Goal: Task Accomplishment & Management: Use online tool/utility

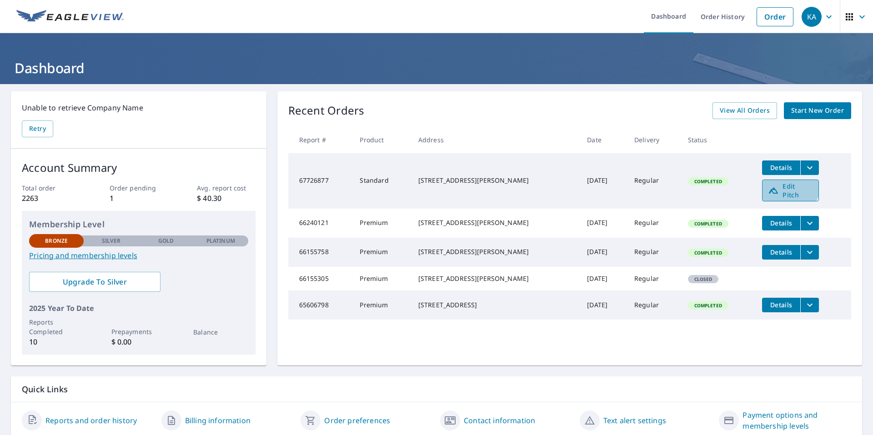
click at [781, 185] on span "Edit Pitch" at bounding box center [790, 190] width 45 height 17
click at [808, 172] on button "filesDropdownBtn-67726877" at bounding box center [809, 167] width 19 height 15
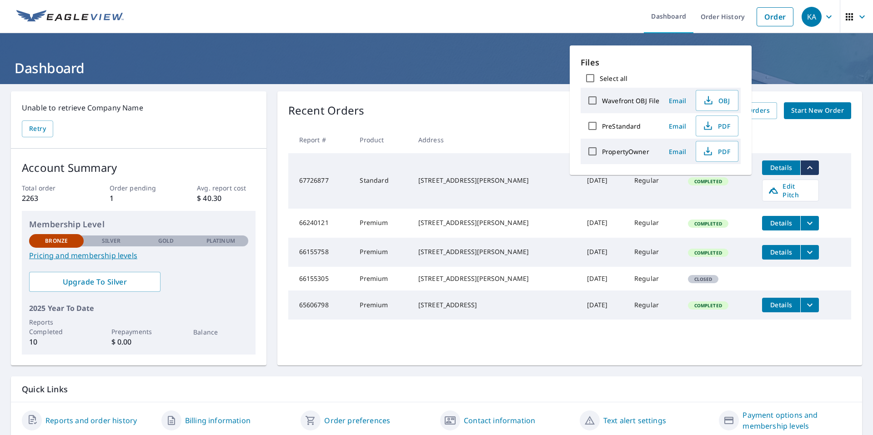
click at [856, 163] on div "Unable to retrieve Company Name Retry Account Summary Total order 2263 Order pe…" at bounding box center [436, 265] width 873 height 362
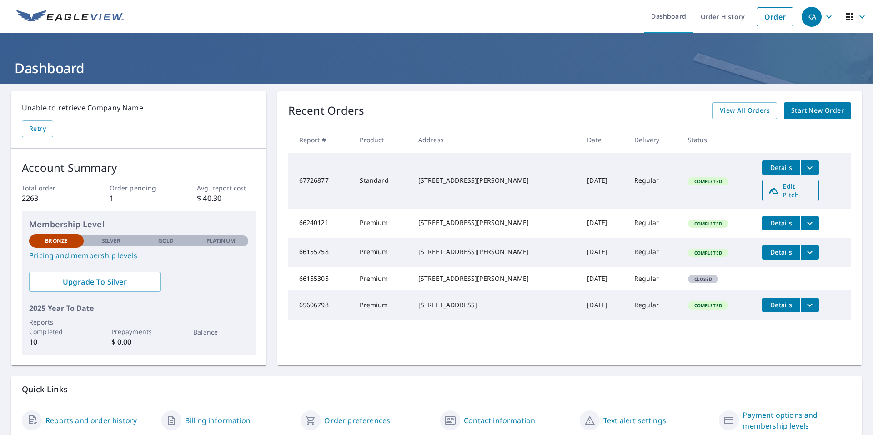
click at [794, 188] on span "Edit Pitch" at bounding box center [790, 190] width 45 height 17
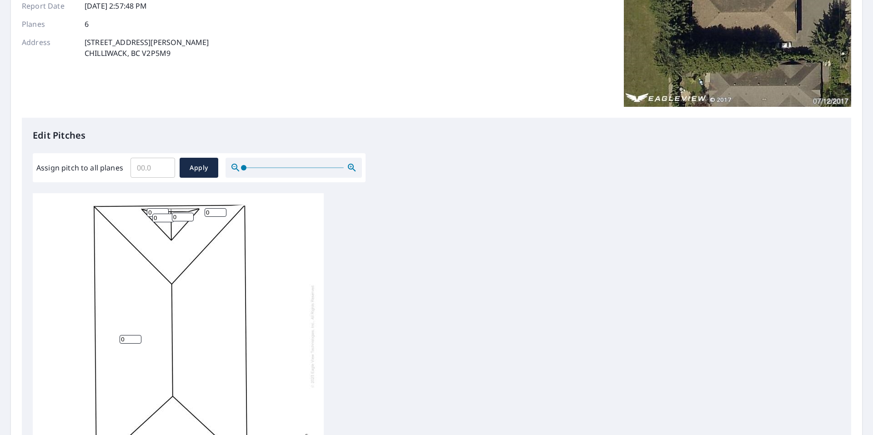
scroll to position [136, 0]
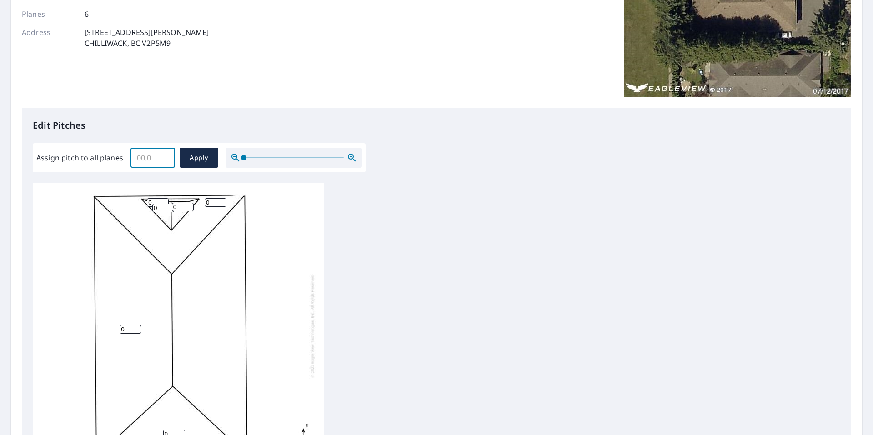
click at [155, 156] on input "Assign pitch to all planes" at bounding box center [152, 157] width 45 height 25
type input "5"
click at [194, 156] on span "Apply" at bounding box center [199, 157] width 24 height 11
type input "5"
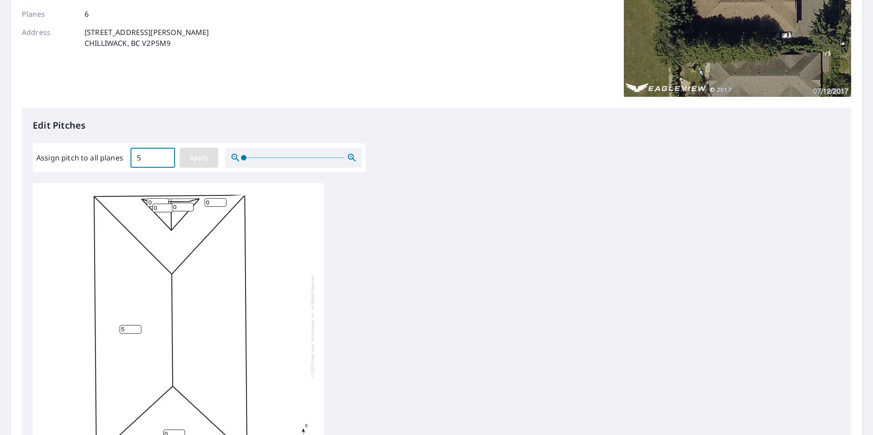
type input "5"
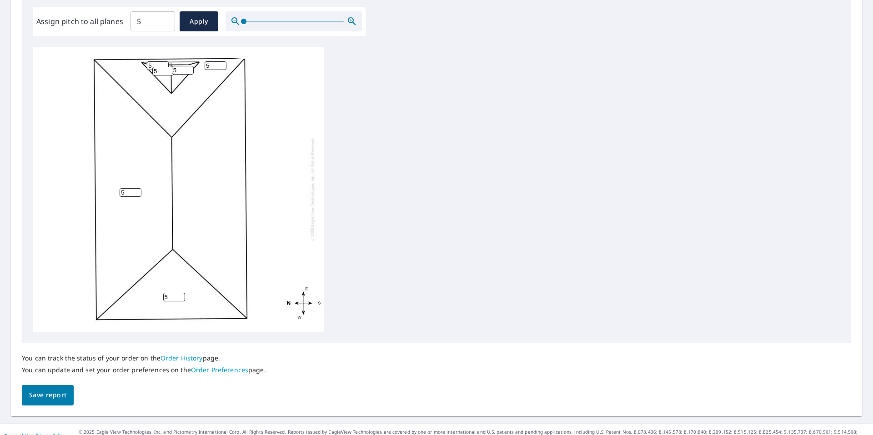
scroll to position [0, 0]
click at [198, 16] on span "Apply" at bounding box center [199, 21] width 24 height 11
click at [58, 392] on span "Save report" at bounding box center [47, 395] width 37 height 11
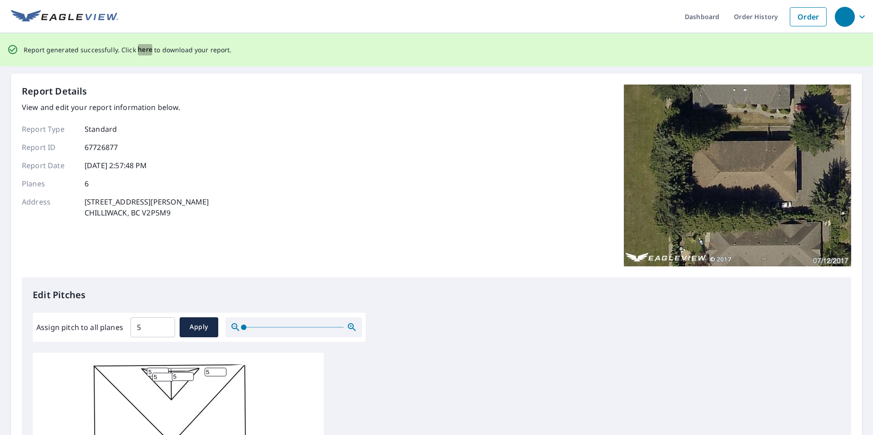
click at [138, 47] on span "here" at bounding box center [145, 49] width 15 height 11
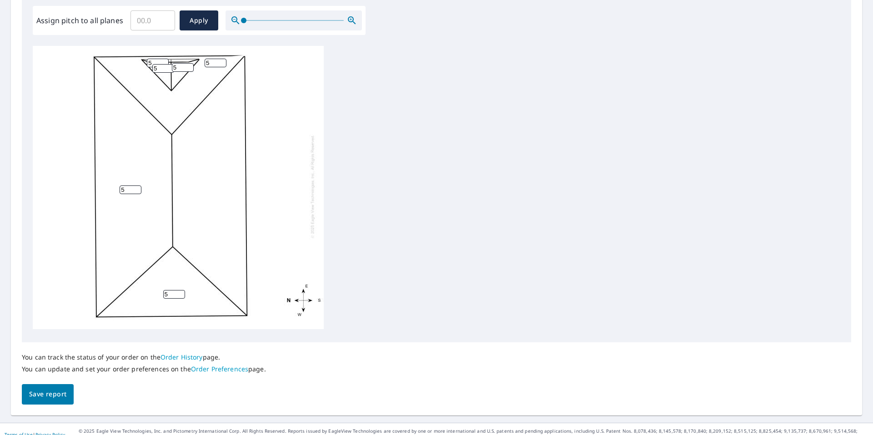
scroll to position [285, 0]
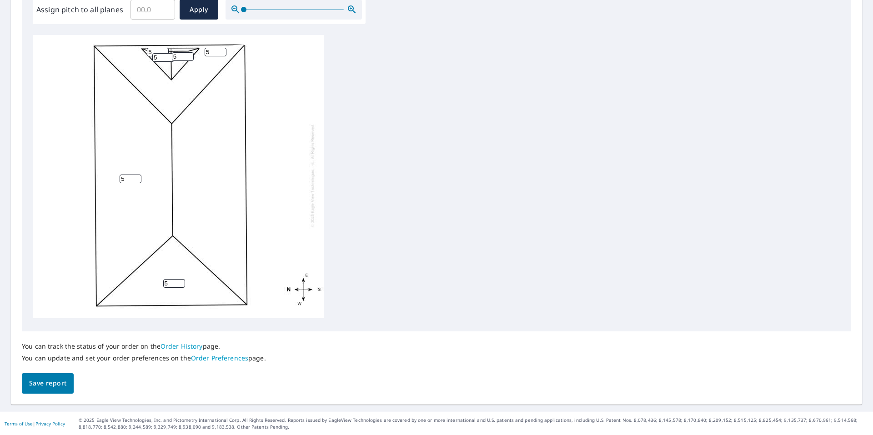
click at [49, 381] on span "Save report" at bounding box center [47, 383] width 37 height 11
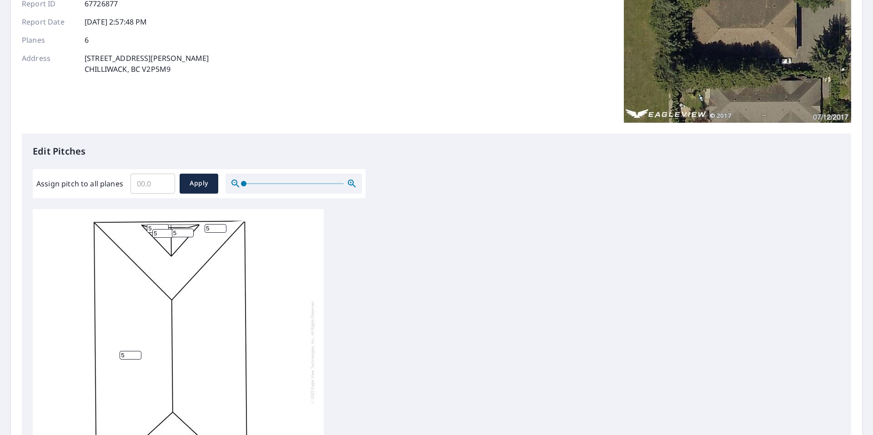
scroll to position [0, 0]
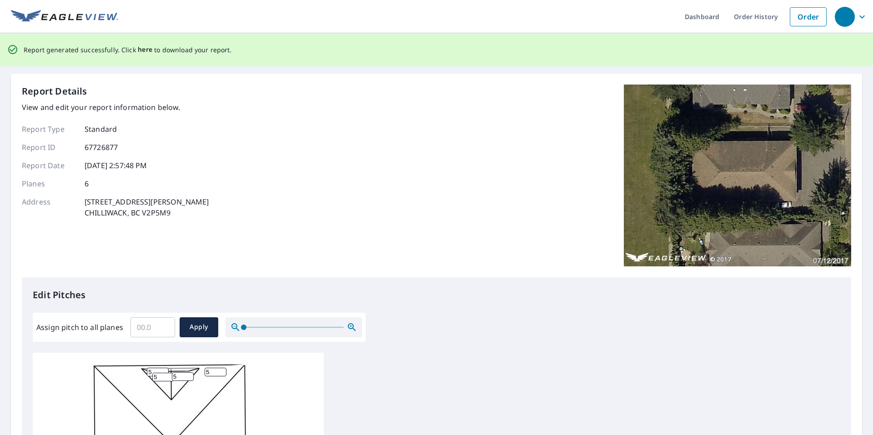
click at [139, 45] on span "here" at bounding box center [145, 49] width 15 height 11
